Goal: Check status: Check status

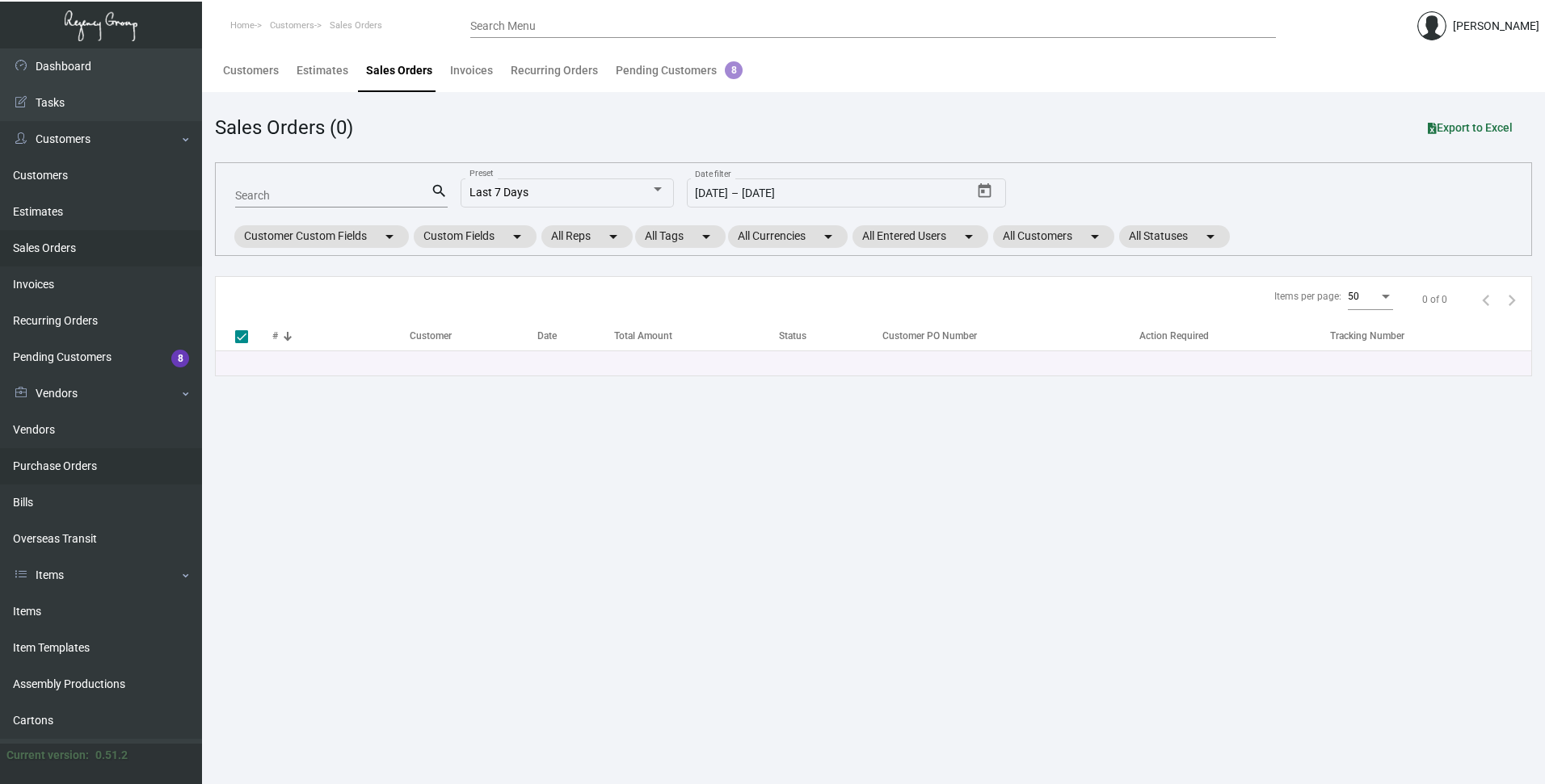
click at [63, 466] on link "Purchase Orders" at bounding box center [101, 466] width 202 height 36
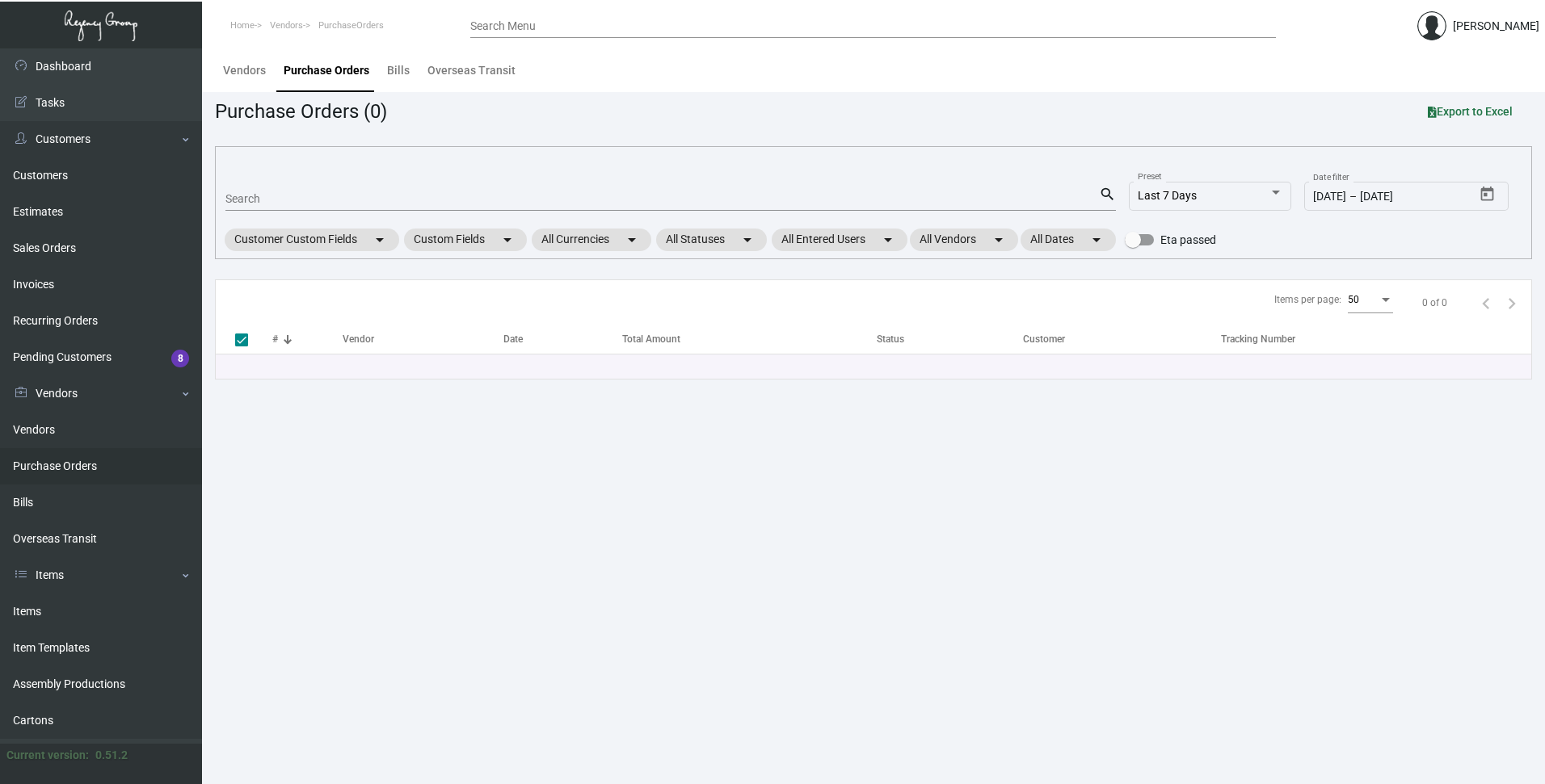
click at [283, 195] on input "Search" at bounding box center [662, 200] width 873 height 13
paste input "92540"
type input "92540"
checkbox input "false"
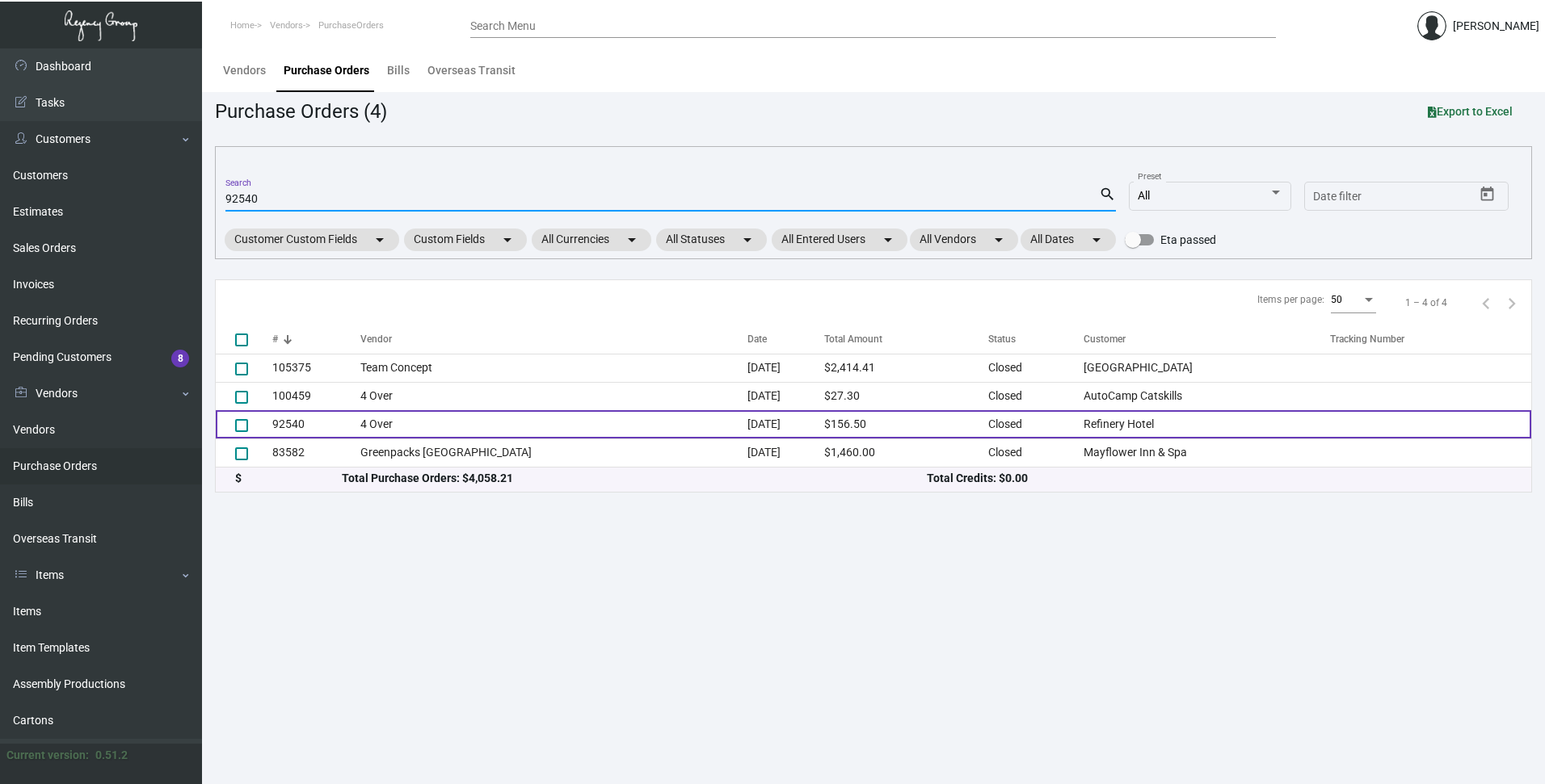
click at [290, 425] on td "92540" at bounding box center [316, 424] width 88 height 28
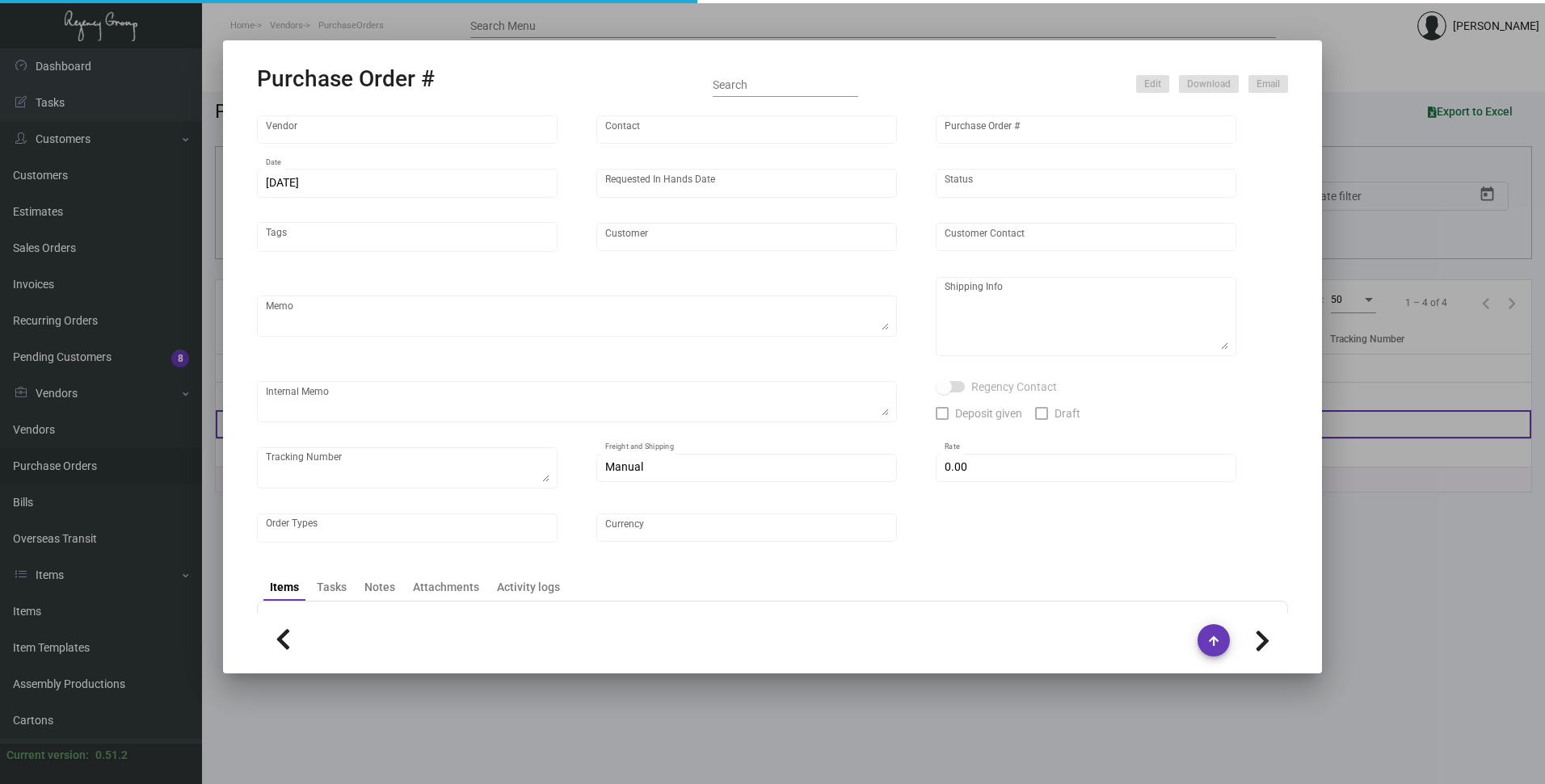
type input "4 Over"
type input "92540"
type input "[DATE]"
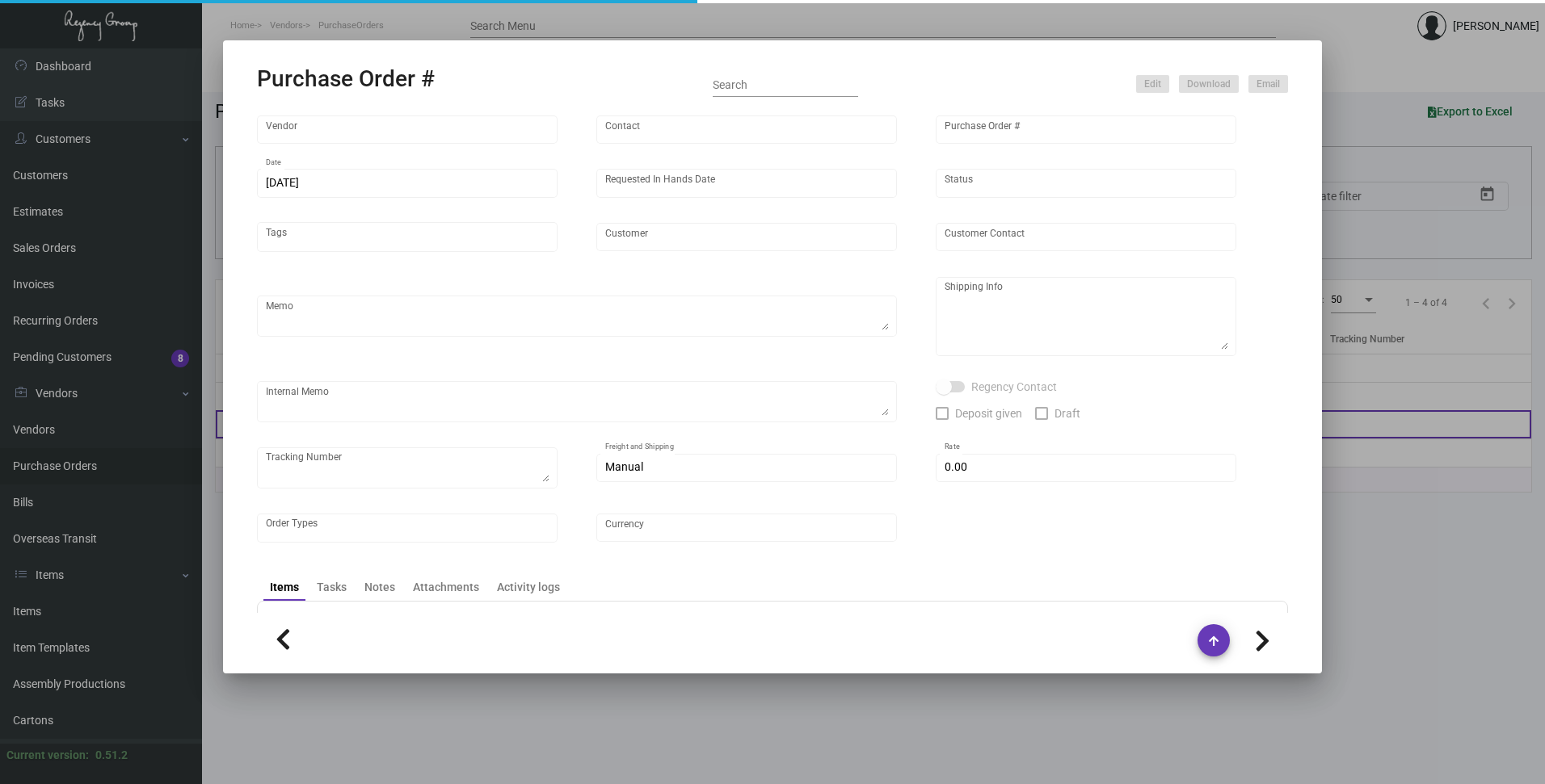
type input "Refinery Hotel"
type input "Attn: [PERSON_NAME]"
type textarea "Refinery Hotel - Attn: [PERSON_NAME] [STREET_ADDRESS][US_STATE]"
type input "$ 0.00"
type input "United States Dollar $"
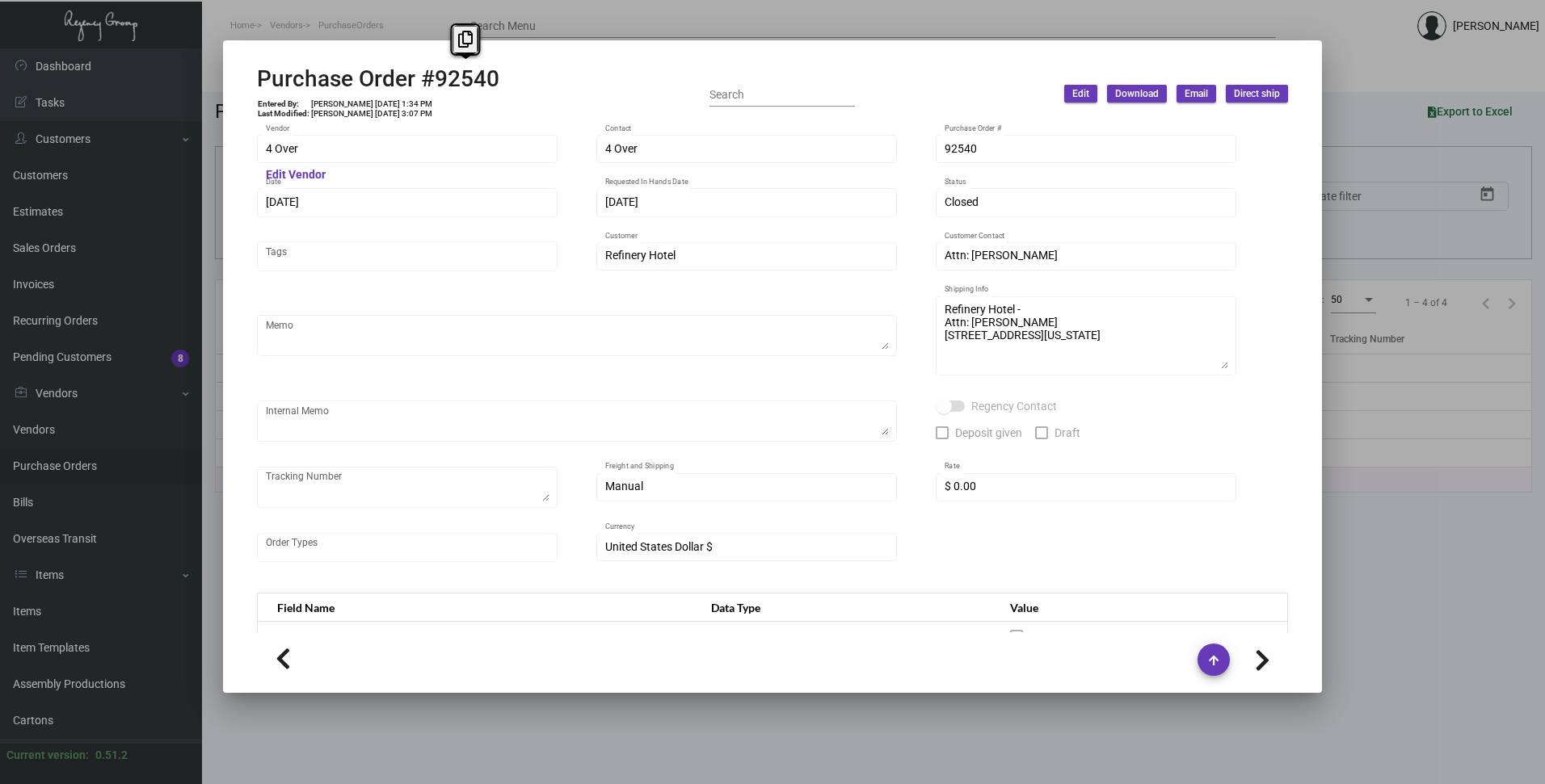
drag, startPoint x: 439, startPoint y: 79, endPoint x: 500, endPoint y: 76, distance: 61.1
click at [500, 76] on div "Purchase Order #92540 Entered By: [PERSON_NAME] [DATE] 1:34 PM Last Modified: […" at bounding box center [772, 94] width 1031 height 57
copy h2 "92540"
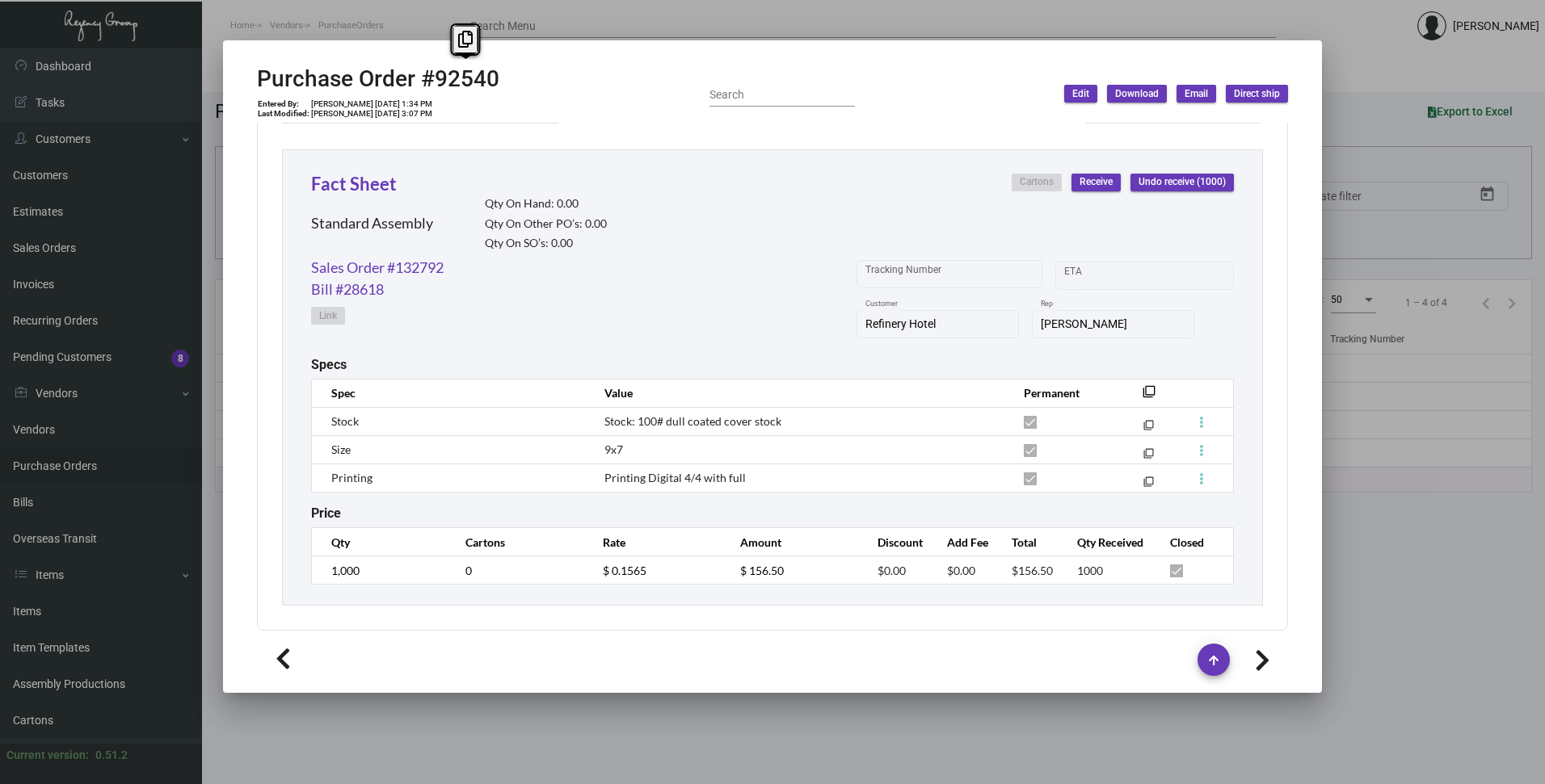
scroll to position [736, 0]
